Goal: Communication & Community: Answer question/provide support

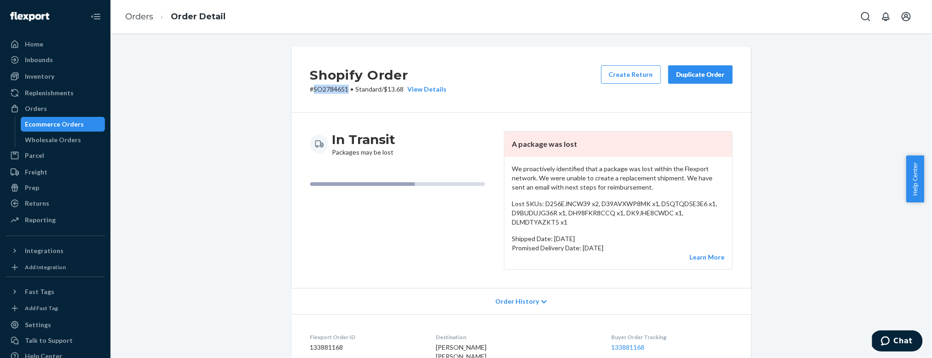
scroll to position [418, 0]
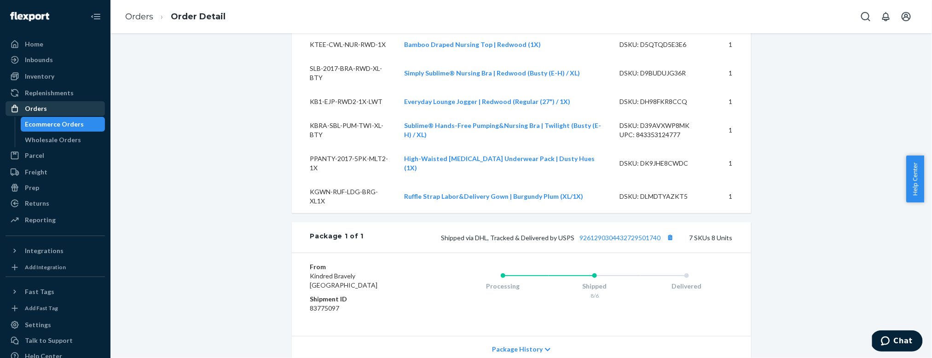
click at [38, 111] on div "Orders" at bounding box center [36, 108] width 22 height 9
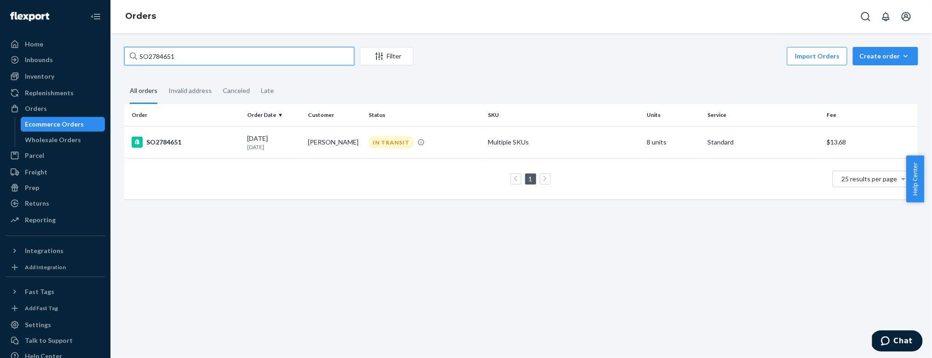
click at [192, 57] on input "SO2784651" at bounding box center [239, 56] width 230 height 18
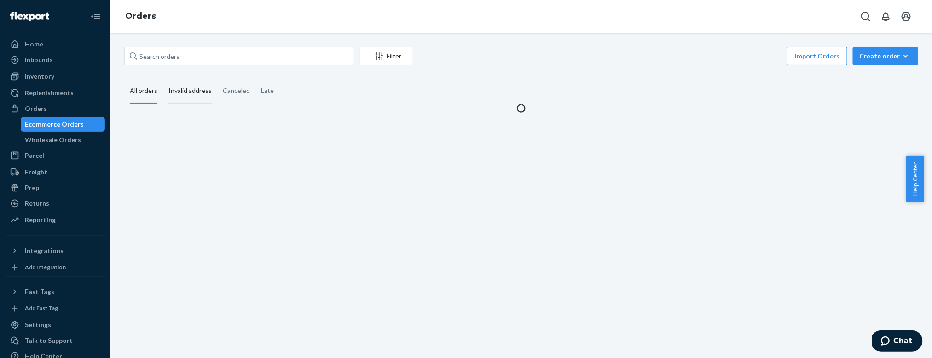
click at [197, 91] on div "Invalid address" at bounding box center [189, 91] width 43 height 25
click at [163, 79] on input "Invalid address" at bounding box center [163, 79] width 0 height 0
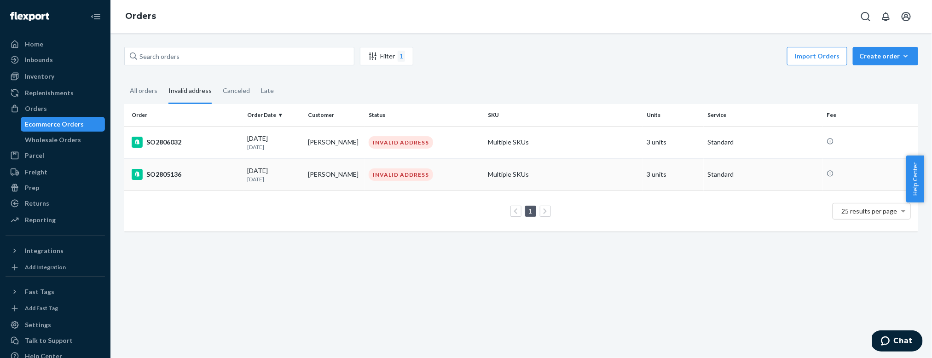
click at [321, 182] on td "[PERSON_NAME]" at bounding box center [334, 174] width 61 height 32
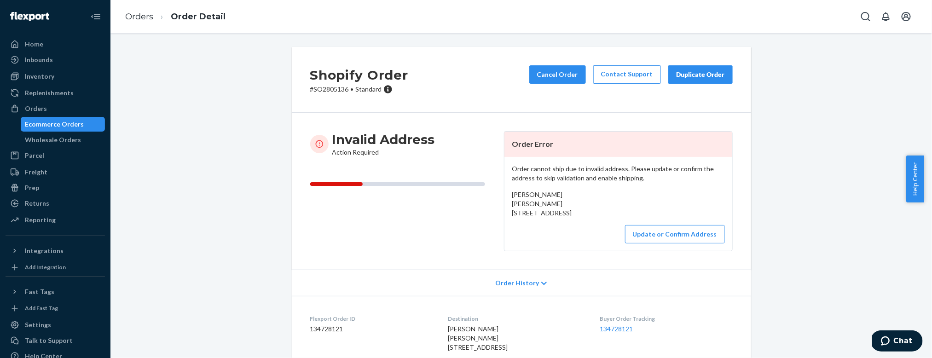
click at [331, 88] on p "# SO2805136 • Standard" at bounding box center [359, 89] width 98 height 9
copy p "SO2805136"
click at [901, 342] on span "Chat" at bounding box center [902, 340] width 19 height 8
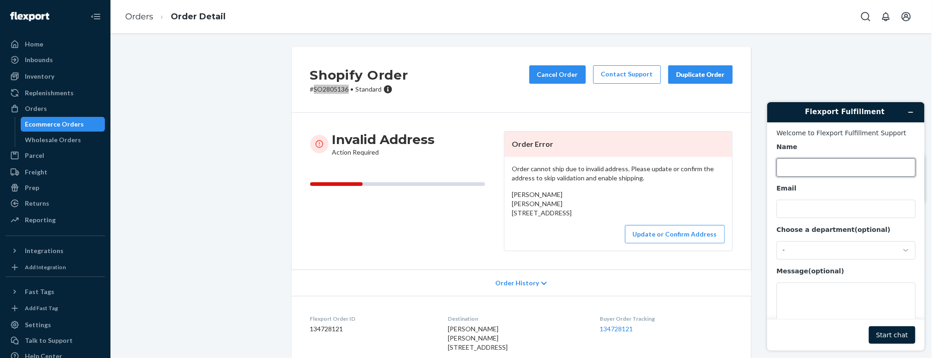
click at [816, 162] on input "Name" at bounding box center [845, 167] width 139 height 18
type input "Airine Mistula"
click at [797, 206] on input "Email" at bounding box center [845, 208] width 139 height 18
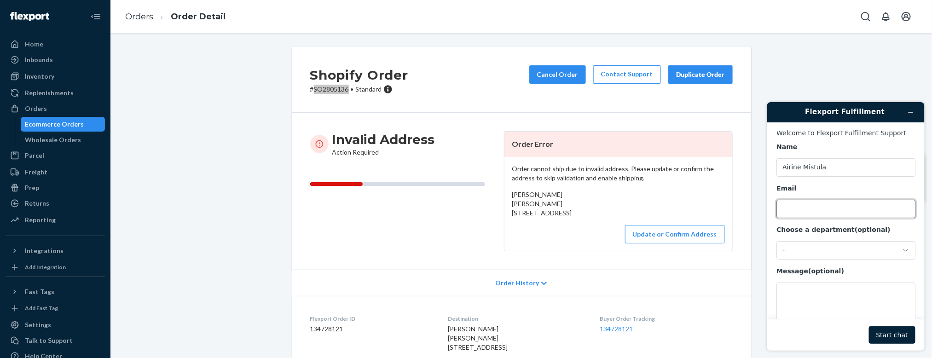
type input "[EMAIL_ADDRESS][DOMAIN_NAME]"
click at [809, 254] on div "-" at bounding box center [840, 250] width 116 height 8
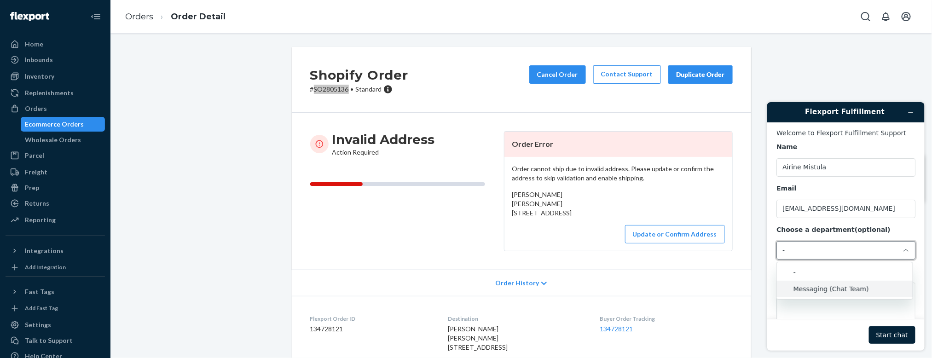
click at [823, 292] on li "Messaging (Chat Team)" at bounding box center [844, 288] width 136 height 17
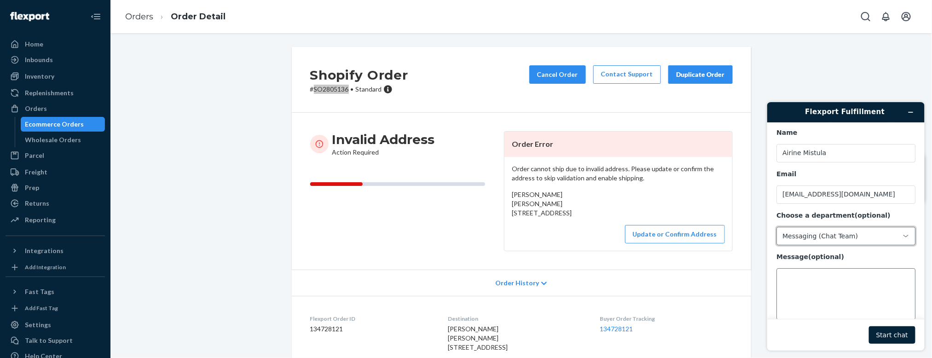
scroll to position [29, 0]
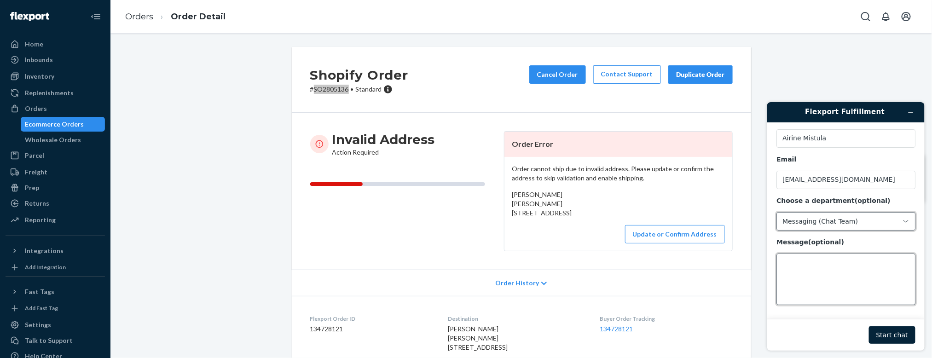
click at [837, 270] on textarea "Message (optional)" at bounding box center [845, 279] width 139 height 52
paste textarea "SO2798531 was shipped as a replacement order since the initial package (SO27766…"
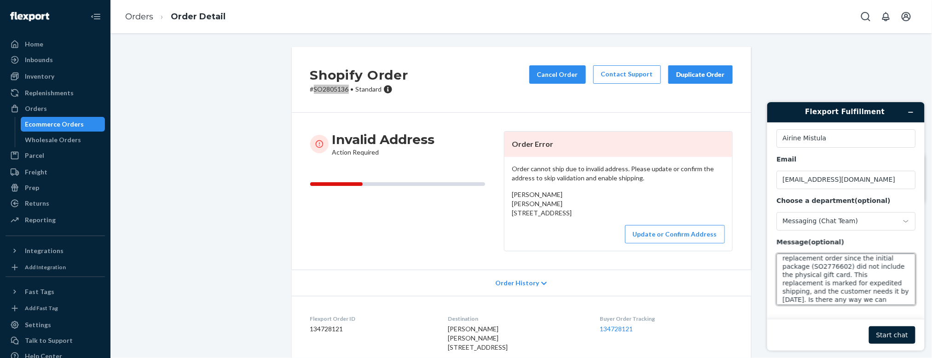
scroll to position [25, 0]
type textarea "SO2798531 was shipped as a replacement order since the initial package (SO27766…"
click at [891, 337] on button "Start chat" at bounding box center [891, 334] width 46 height 17
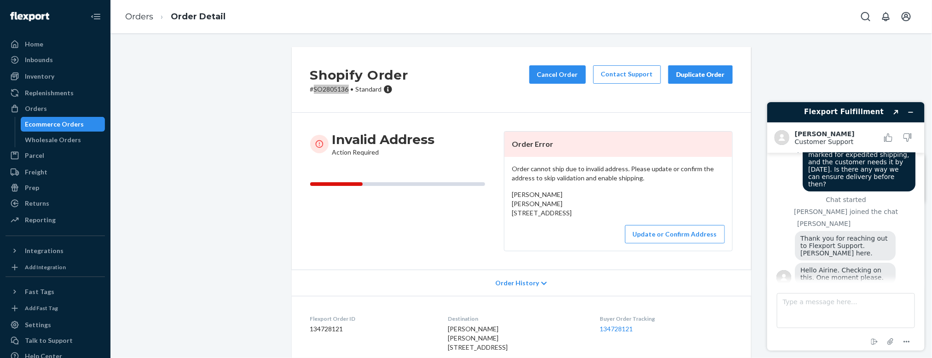
scroll to position [49, 0]
click at [849, 304] on textarea "Type a message here..." at bounding box center [845, 310] width 138 height 35
type textarea "alright, thanks! take your time"
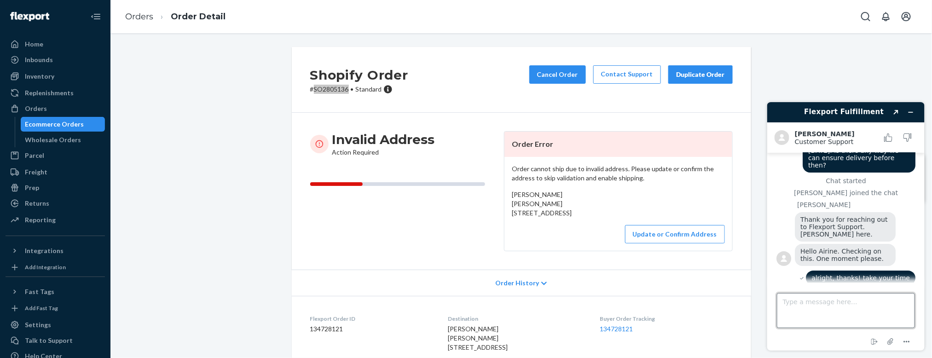
scroll to position [69, 0]
click at [37, 118] on div "Ecommerce Orders" at bounding box center [63, 124] width 83 height 13
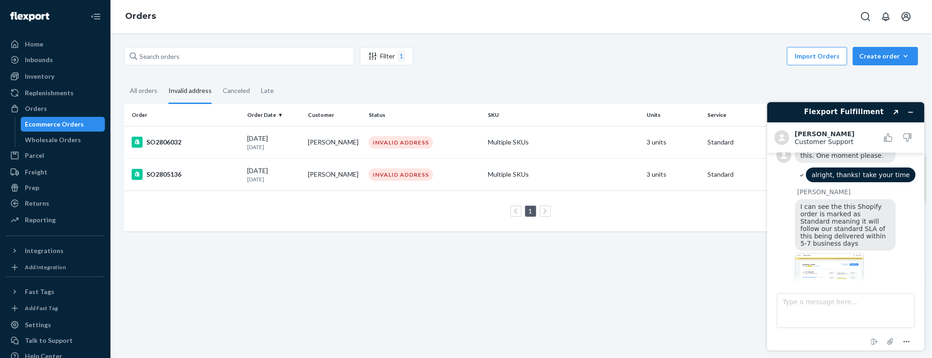
scroll to position [215, 0]
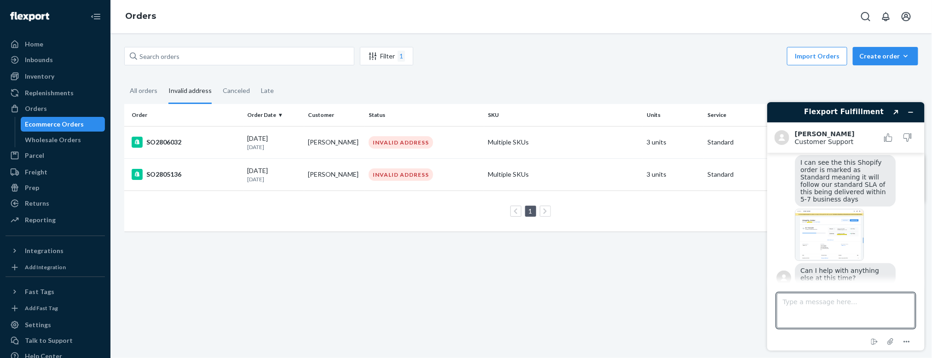
click at [803, 306] on textarea "Type a message here..." at bounding box center [845, 310] width 138 height 35
type textarea "checking"
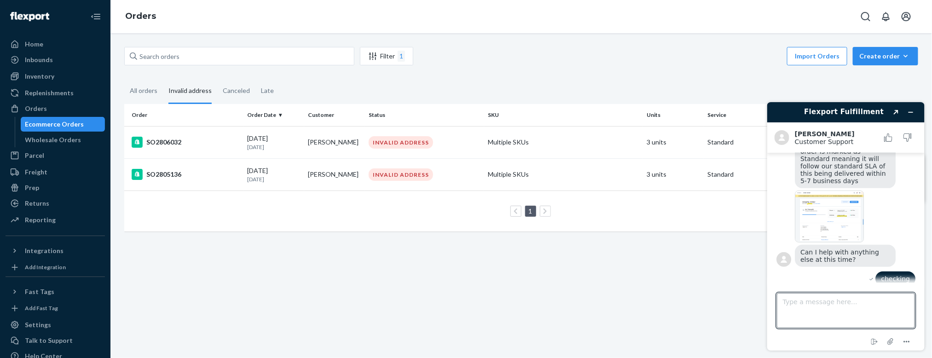
scroll to position [236, 0]
click at [793, 301] on textarea "it is standard shipping" at bounding box center [845, 310] width 138 height 35
drag, startPoint x: 793, startPoint y: 301, endPoint x: 762, endPoint y: 302, distance: 30.8
click at [762, 302] on div "Flexport Fulfillment Created with Sketch. [PERSON_NAME] Customer Support Custom…" at bounding box center [845, 225] width 172 height 263
click at [907, 303] on textarea "the initial order used standard shipping" at bounding box center [845, 310] width 138 height 35
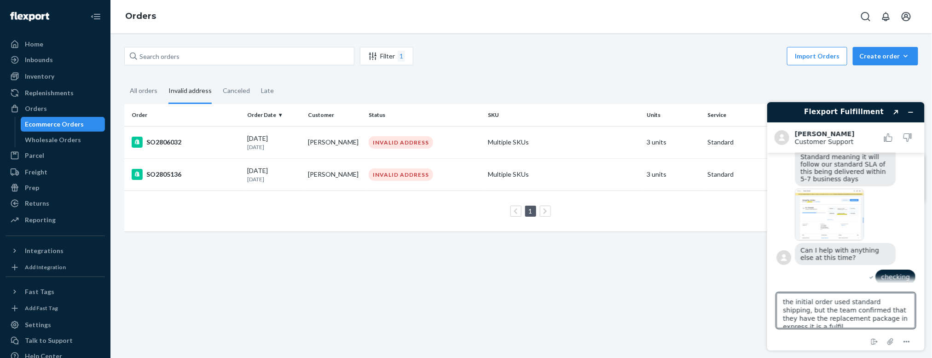
scroll to position [3, 0]
click at [890, 308] on textarea "the initial order used standard shipping, but the team confirmed that they have…" at bounding box center [845, 310] width 138 height 35
click at [879, 315] on textarea "the initial order used standard shipping, but the team confirmed that they put …" at bounding box center [845, 310] width 138 height 35
type textarea "the initial order used standard shipping, but the team confirmed that they put …"
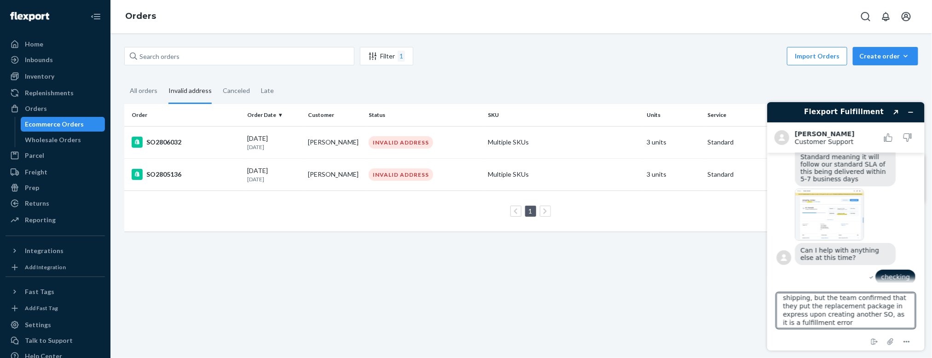
scroll to position [16, 0]
click at [894, 316] on textarea "the initial order used standard shipping, but the team confirmed that they put …" at bounding box center [845, 310] width 138 height 35
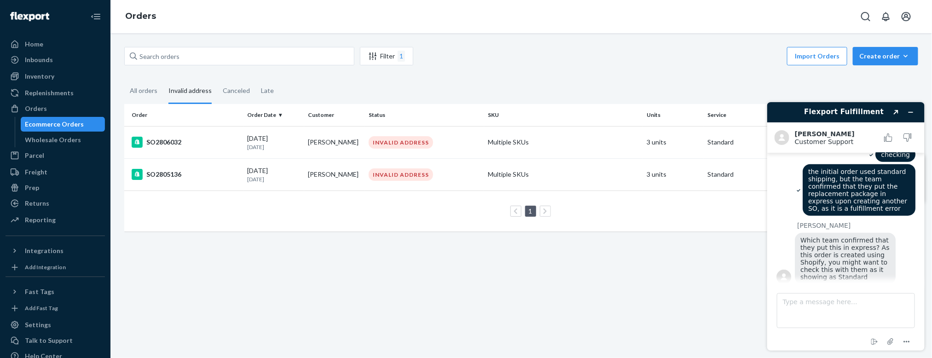
scroll to position [358, 0]
click at [825, 305] on textarea "Type a message here..." at bounding box center [845, 310] width 138 height 35
type textarea "f"
type textarea "our OPS Team, I currently checking with them too. In the meantime, is there a w…"
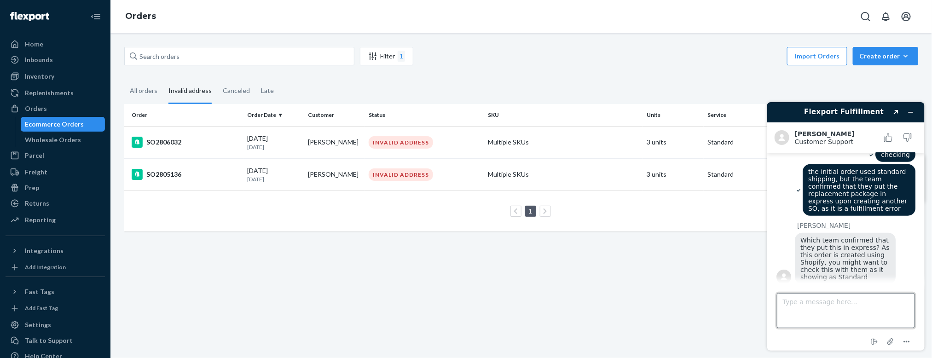
type textarea "s"
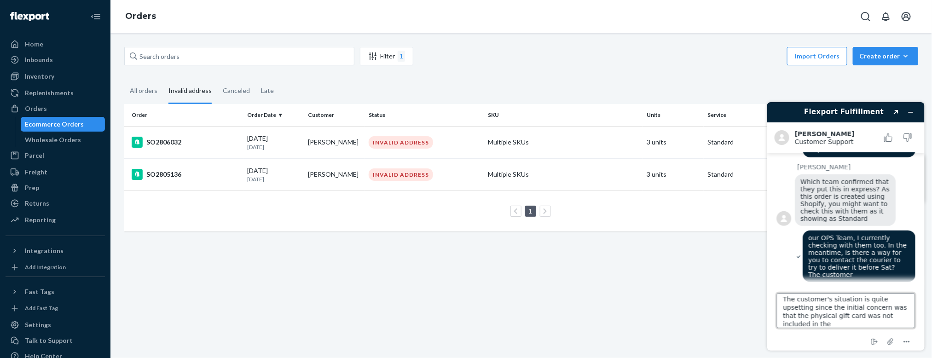
scroll to position [416, 0]
type textarea "The customer's situation is quite upsetting since the initial concern was that …"
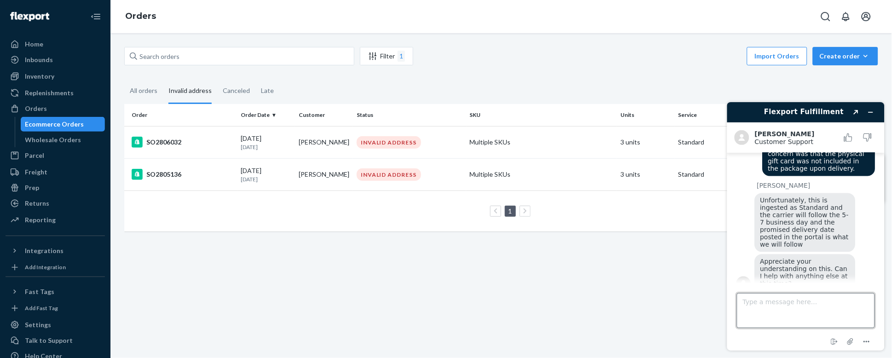
scroll to position [571, 0]
click at [771, 304] on textarea "Type a message here..." at bounding box center [805, 310] width 138 height 35
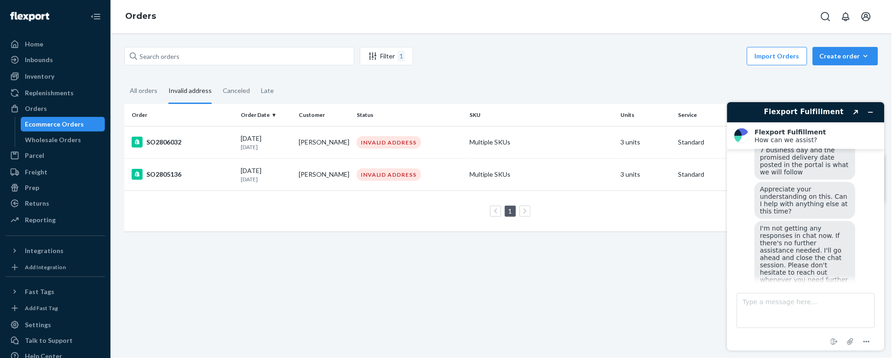
scroll to position [683, 0]
